Goal: Information Seeking & Learning: Learn about a topic

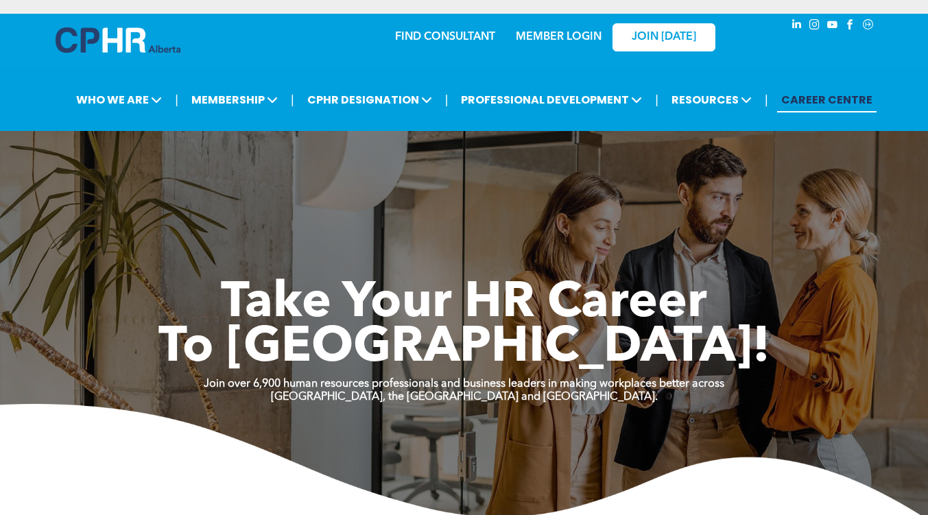
click at [566, 34] on link "MEMBER LOGIN" at bounding box center [559, 37] width 86 height 11
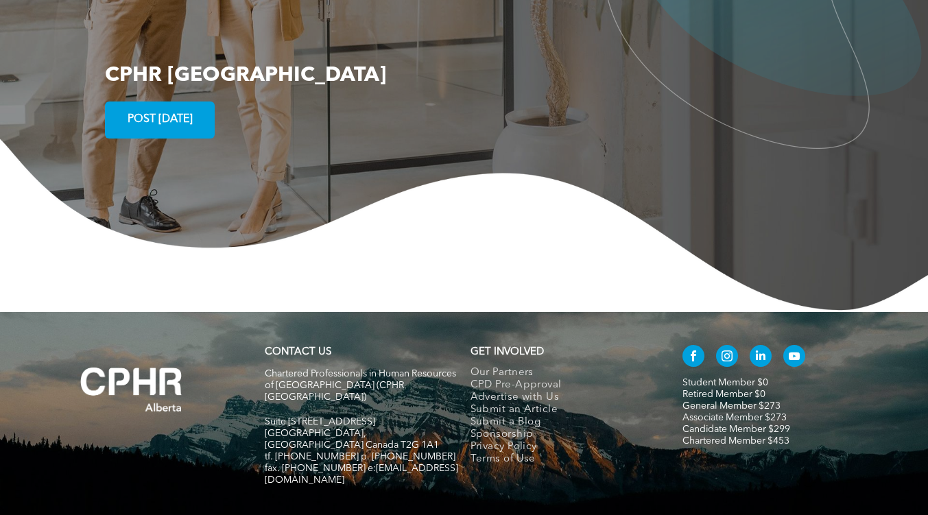
scroll to position [2473, 0]
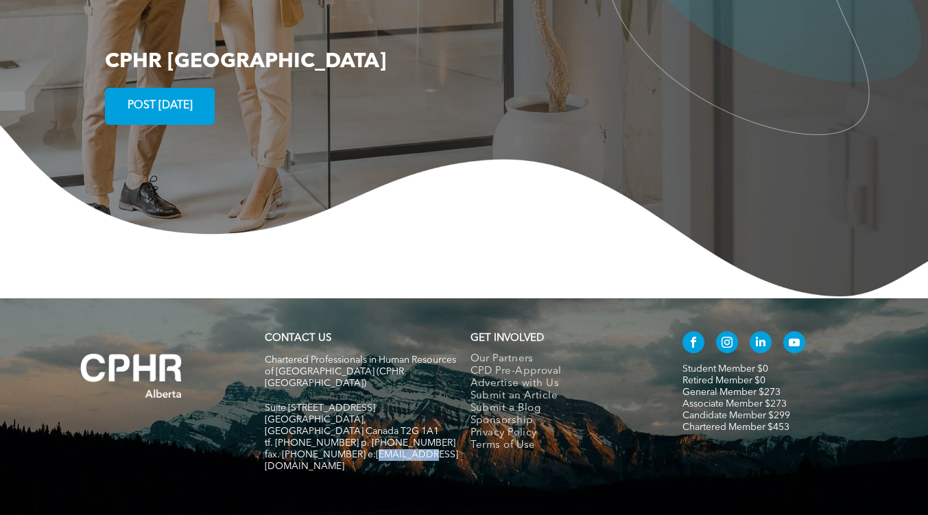
drag, startPoint x: 419, startPoint y: 388, endPoint x: 364, endPoint y: 388, distance: 54.9
click at [364, 450] on span "fax. [PHONE_NUMBER] e:[EMAIL_ADDRESS][DOMAIN_NAME]" at bounding box center [361, 460] width 193 height 21
click at [377, 407] on div "CONTACT US Chartered Professionals in Human Resources of [GEOGRAPHIC_DATA] ([GE…" at bounding box center [362, 409] width 206 height 166
drag, startPoint x: 422, startPoint y: 389, endPoint x: 355, endPoint y: 385, distance: 66.6
click at [355, 449] on h5 "fax. [PHONE_NUMBER] e:[EMAIL_ADDRESS][DOMAIN_NAME]" at bounding box center [361, 460] width 193 height 23
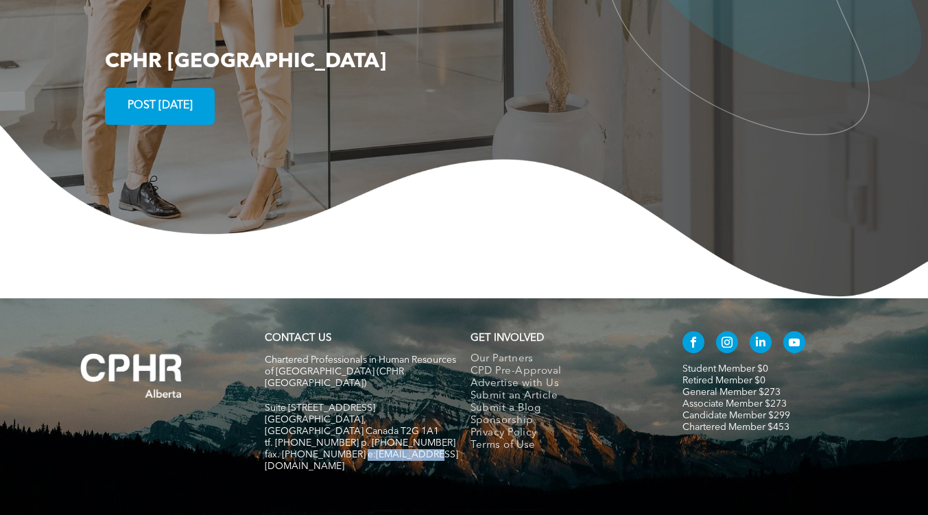
copy span "[EMAIL_ADDRESS][DOMAIN_NAME]"
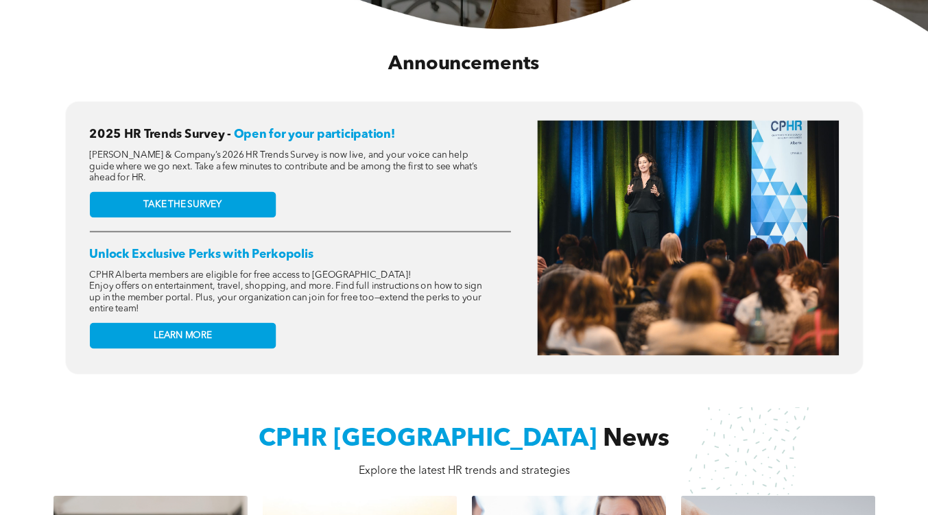
scroll to position [0, 0]
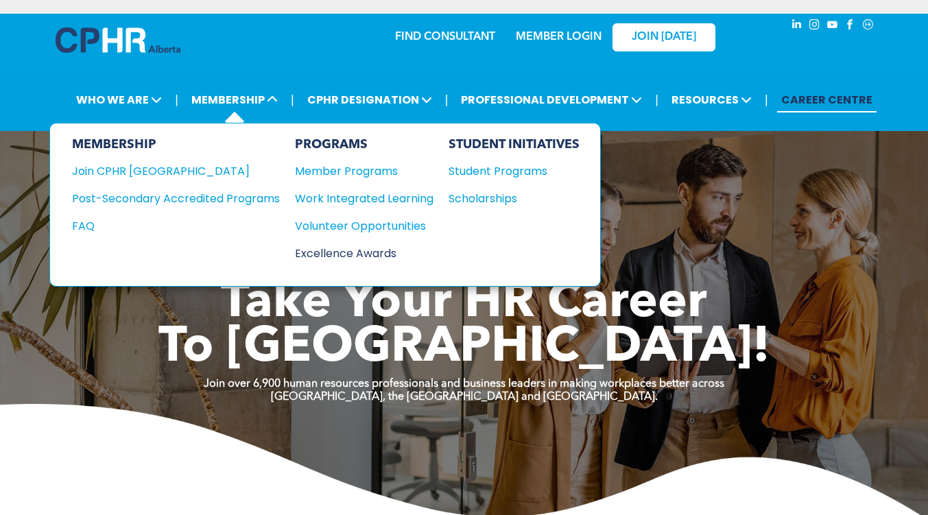
click at [315, 246] on div "Excellence Awards" at bounding box center [357, 253] width 125 height 17
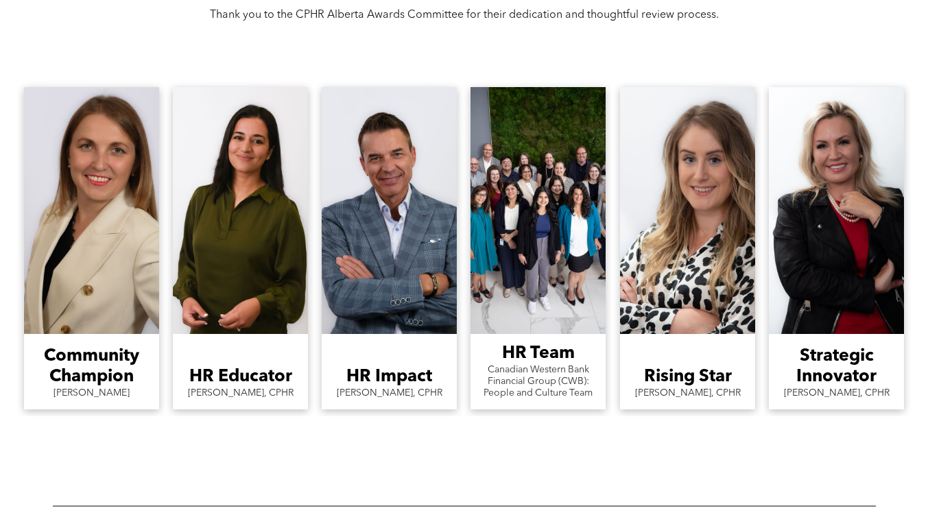
scroll to position [1192, 0]
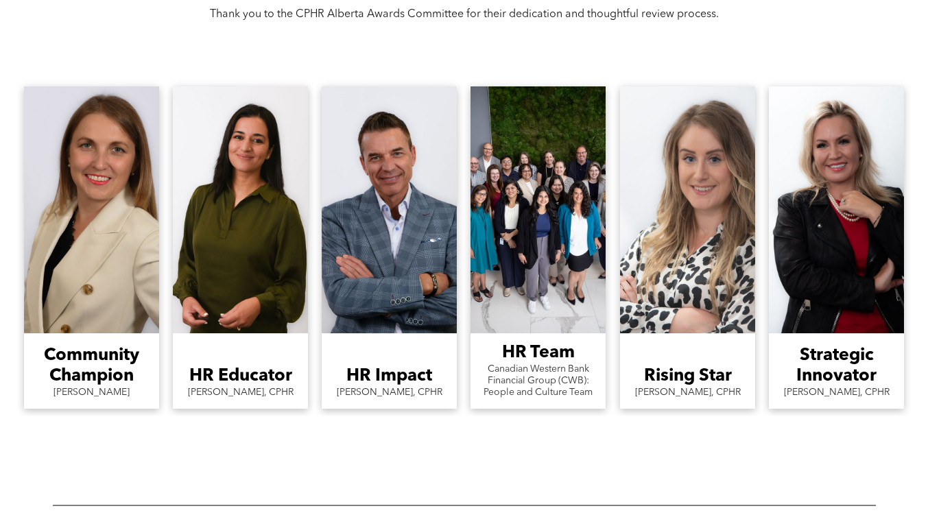
click at [667, 382] on h3 "Rising Star" at bounding box center [687, 376] width 88 height 21
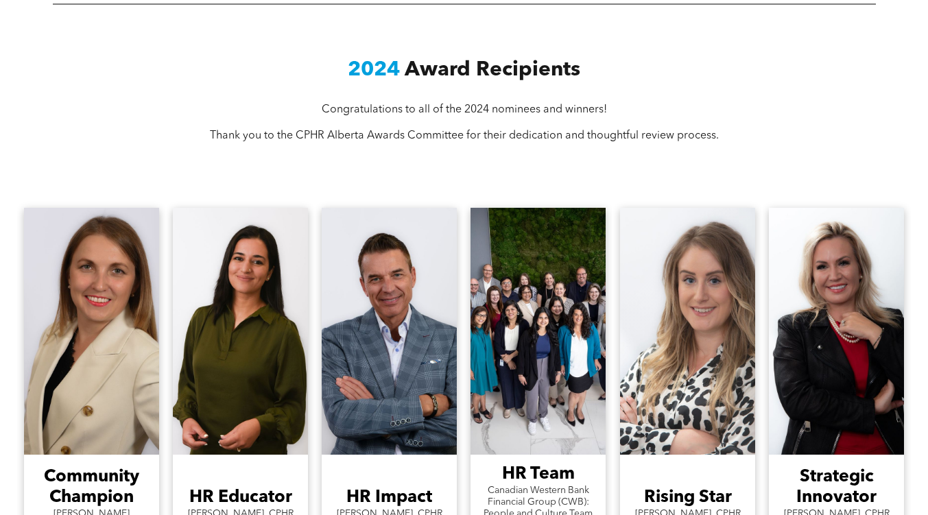
scroll to position [1079, 0]
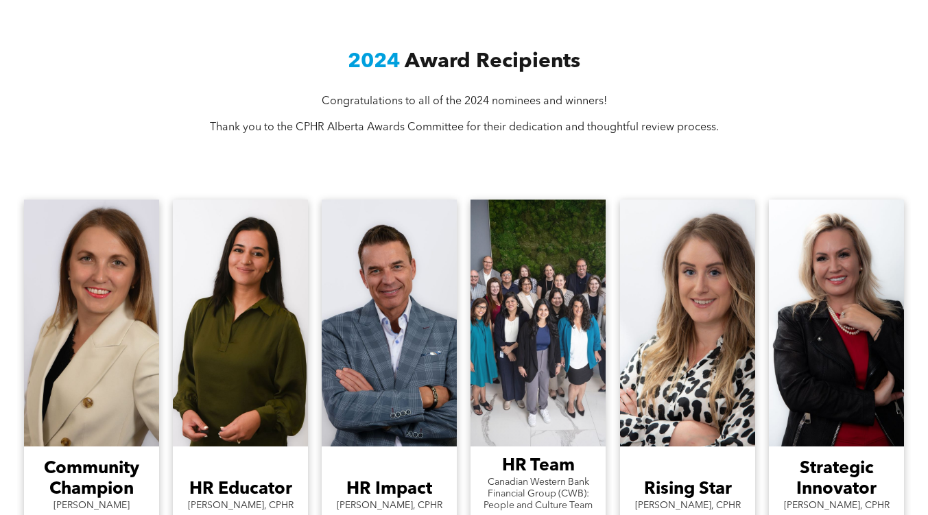
click at [561, 335] on link "A large group of people are posing for a picture in front of a moss wall." at bounding box center [537, 323] width 135 height 247
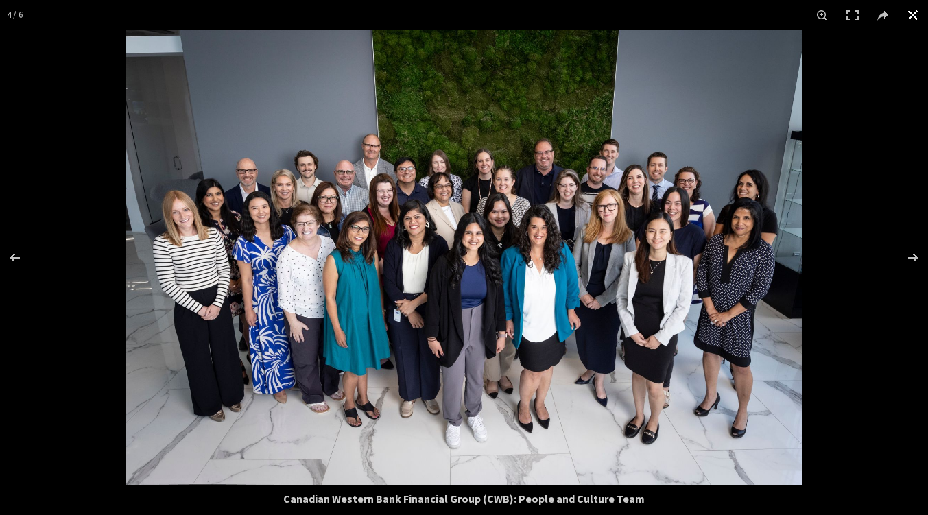
click at [903, 18] on button at bounding box center [913, 15] width 30 height 30
